Goal: Book appointment/travel/reservation

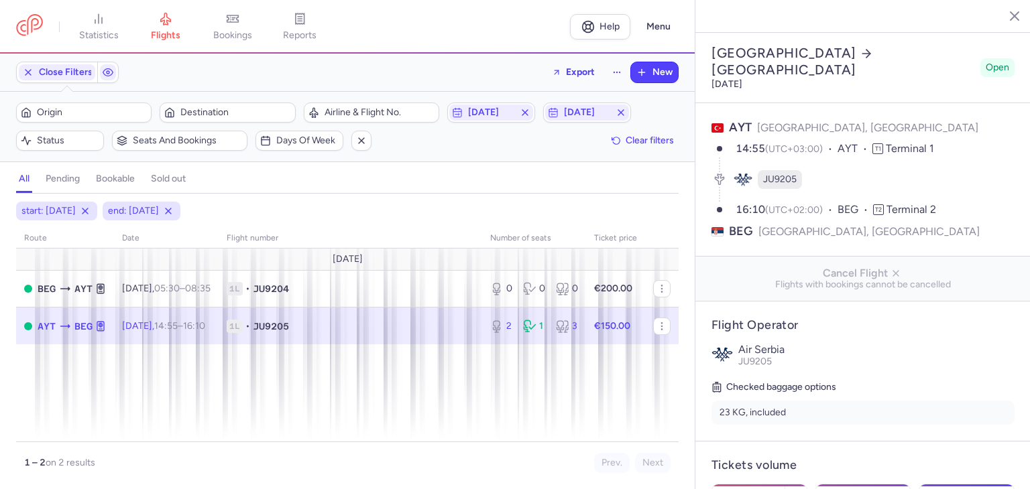
select select "days"
click at [521, 115] on icon "button" at bounding box center [524, 112] width 11 height 11
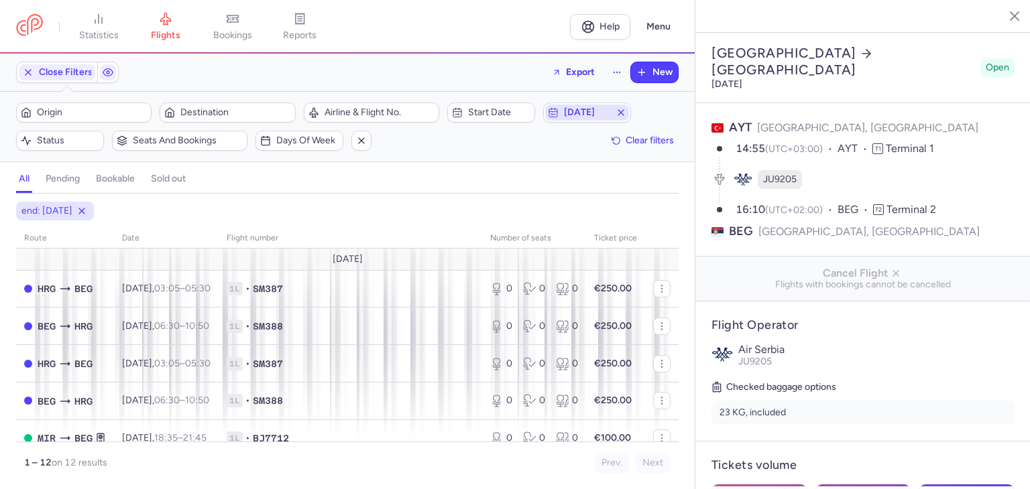
click at [625, 111] on icon "button" at bounding box center [620, 112] width 11 height 11
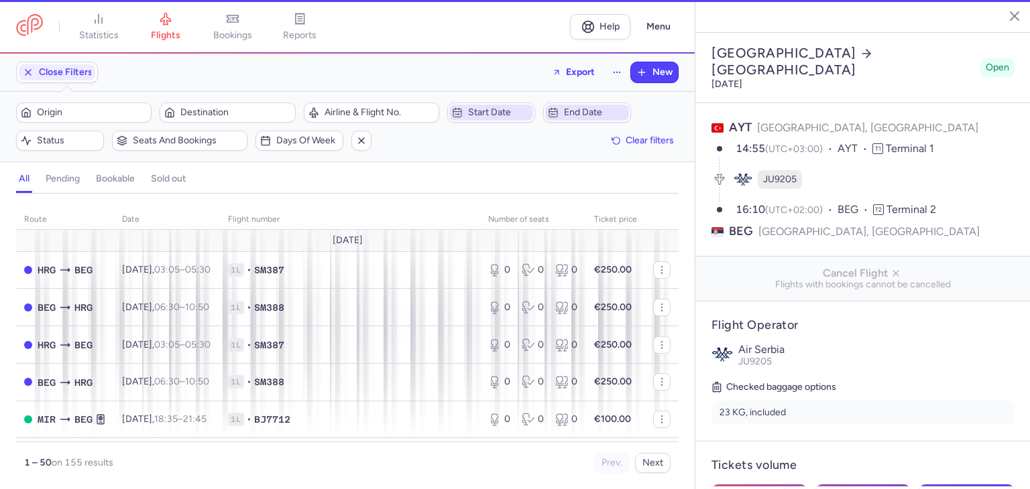
click at [511, 113] on span "Start date" at bounding box center [499, 112] width 62 height 11
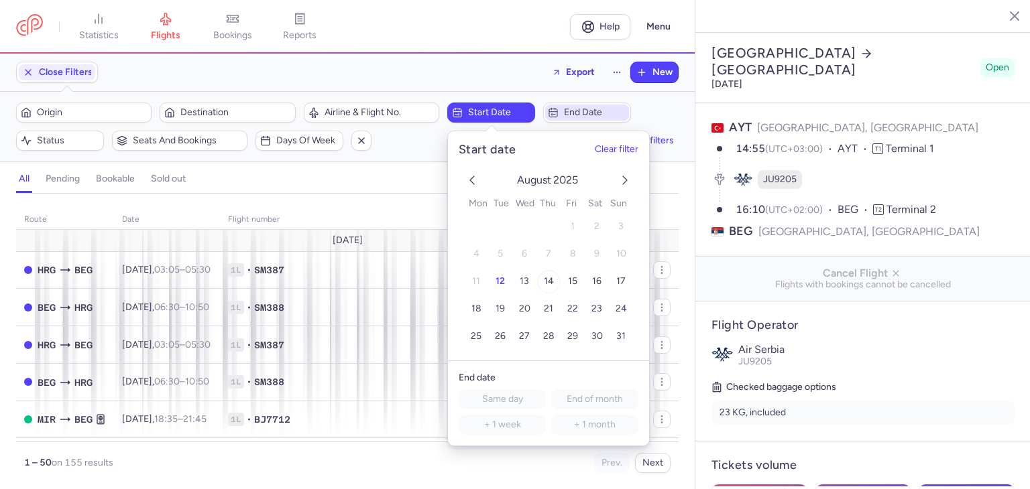
click at [540, 277] on button "14" at bounding box center [547, 281] width 23 height 23
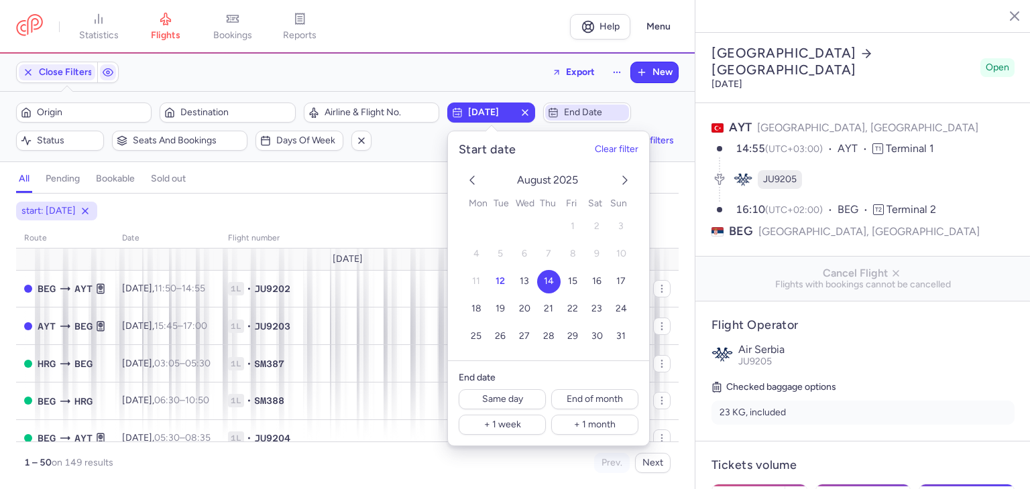
click at [574, 111] on span "End date" at bounding box center [595, 112] width 62 height 11
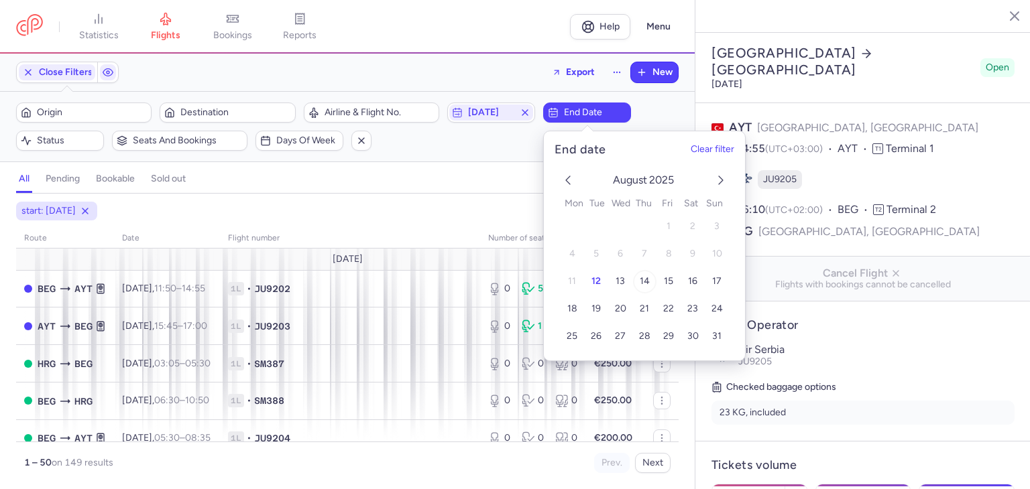
click at [640, 281] on span "14" at bounding box center [644, 280] width 10 height 11
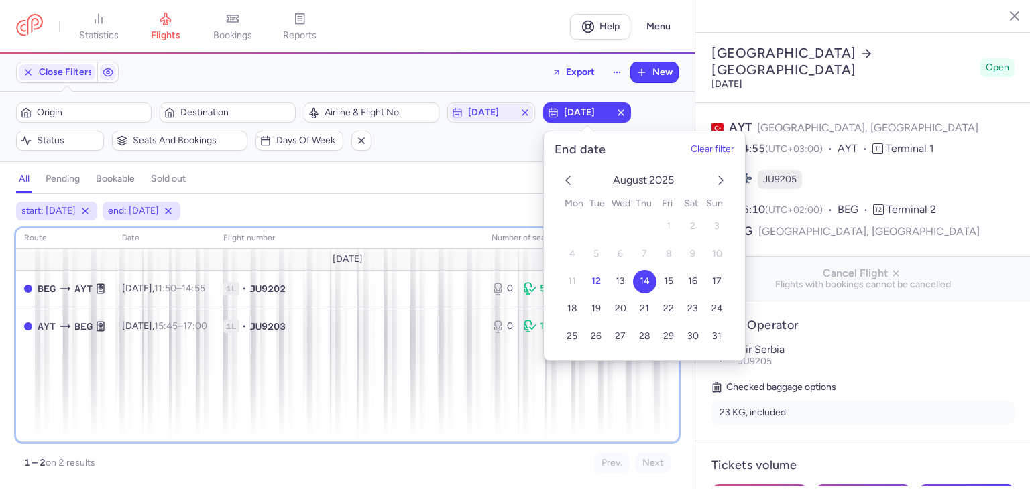
click at [389, 386] on div "route date Flight number number of seats Ticket price August 25 BEG AYT Thu, 14…" at bounding box center [347, 336] width 662 height 214
